Goal: Transaction & Acquisition: Book appointment/travel/reservation

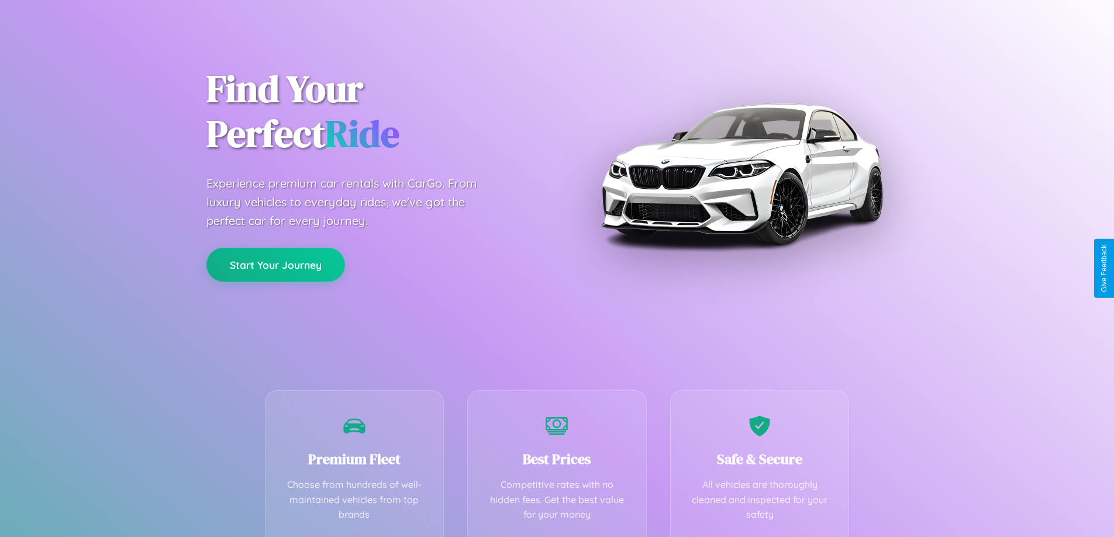
scroll to position [230, 0]
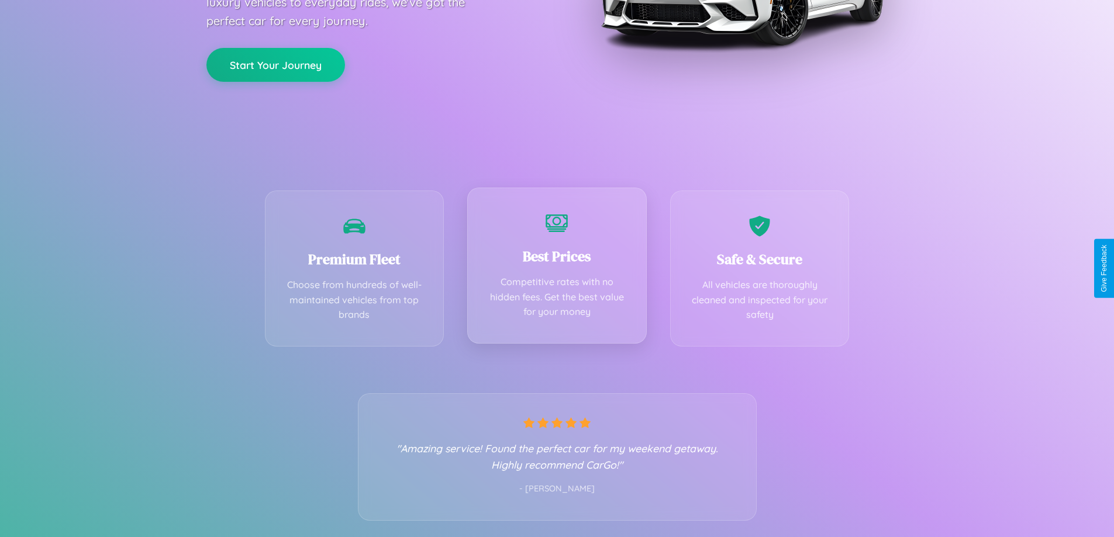
click at [557, 268] on div "Best Prices Competitive rates with no hidden fees. Get the best value for your …" at bounding box center [556, 266] width 179 height 156
click at [275, 64] on button "Start Your Journey" at bounding box center [275, 64] width 139 height 34
click at [275, 63] on button "Start Your Journey" at bounding box center [275, 64] width 139 height 34
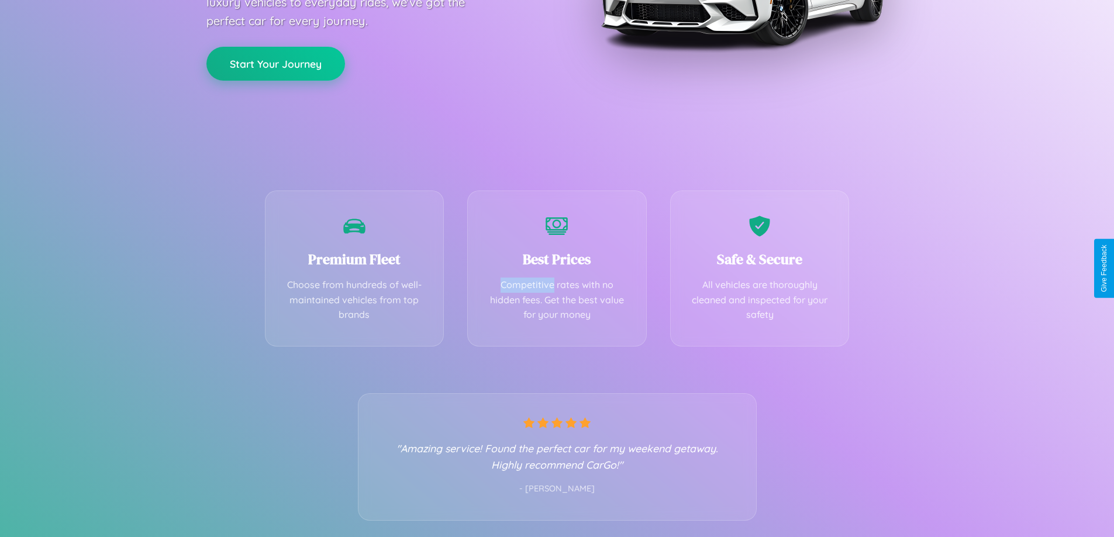
click at [275, 63] on button "Start Your Journey" at bounding box center [275, 64] width 139 height 34
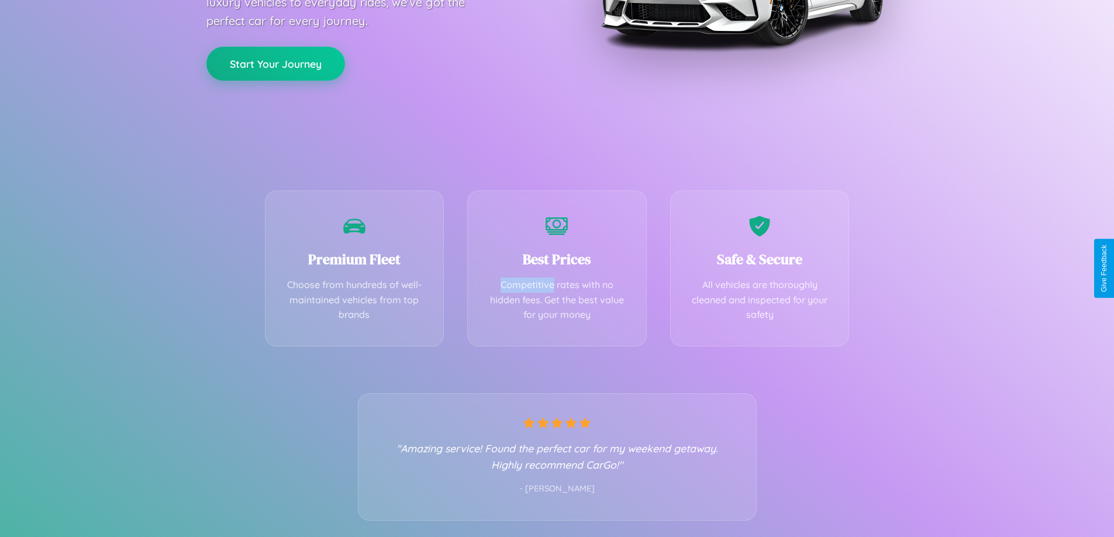
click at [275, 63] on button "Start Your Journey" at bounding box center [275, 64] width 139 height 34
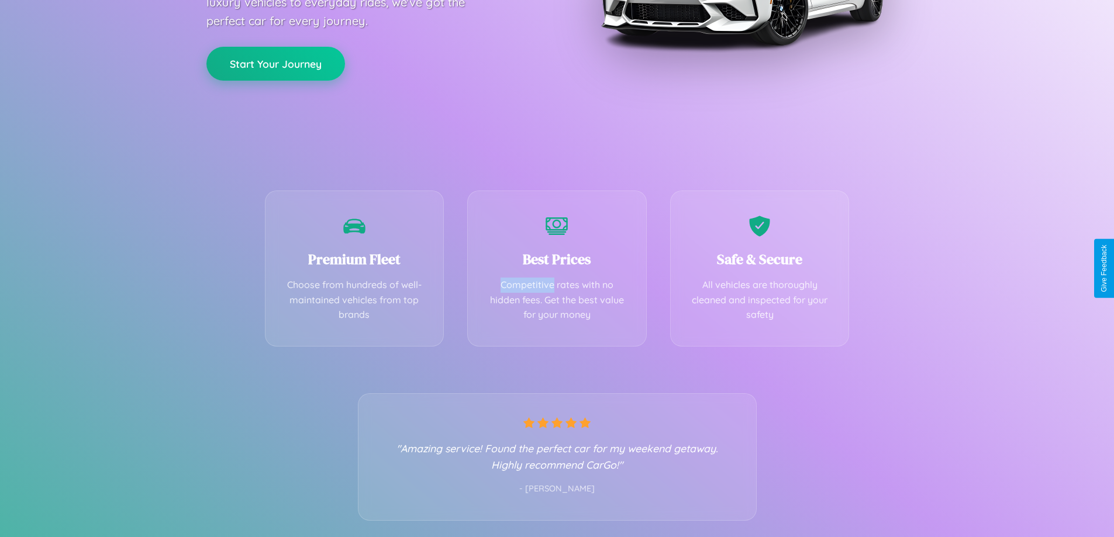
click at [275, 63] on button "Start Your Journey" at bounding box center [275, 64] width 139 height 34
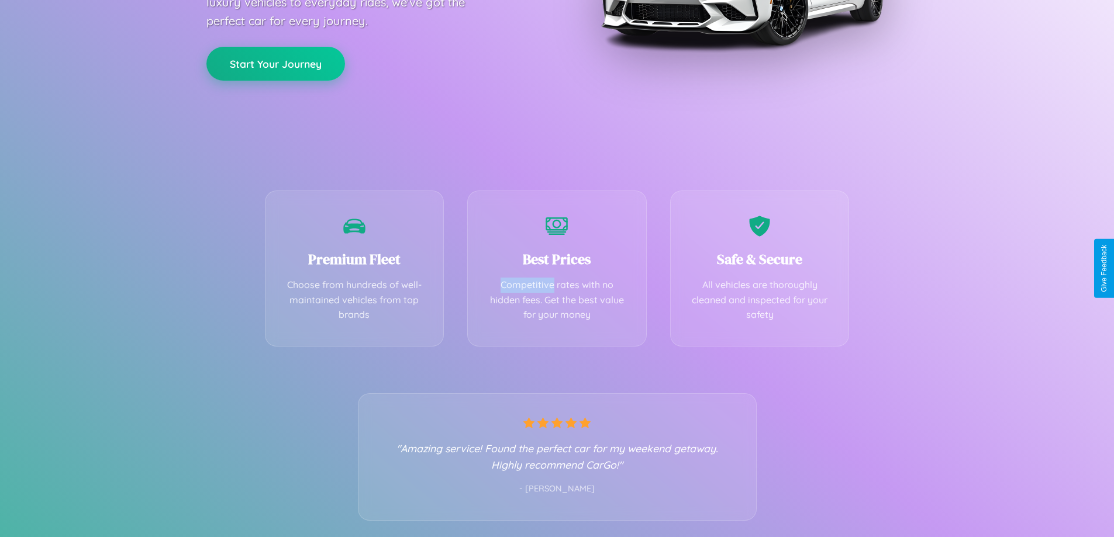
click at [275, 63] on button "Start Your Journey" at bounding box center [275, 64] width 139 height 34
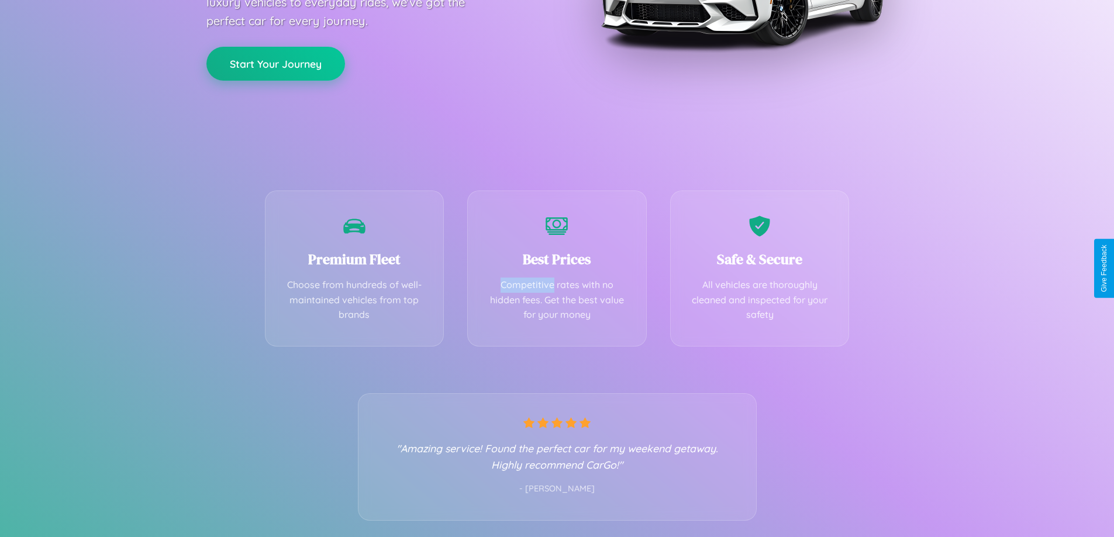
click at [275, 63] on button "Start Your Journey" at bounding box center [275, 64] width 139 height 34
